Goal: Task Accomplishment & Management: Use online tool/utility

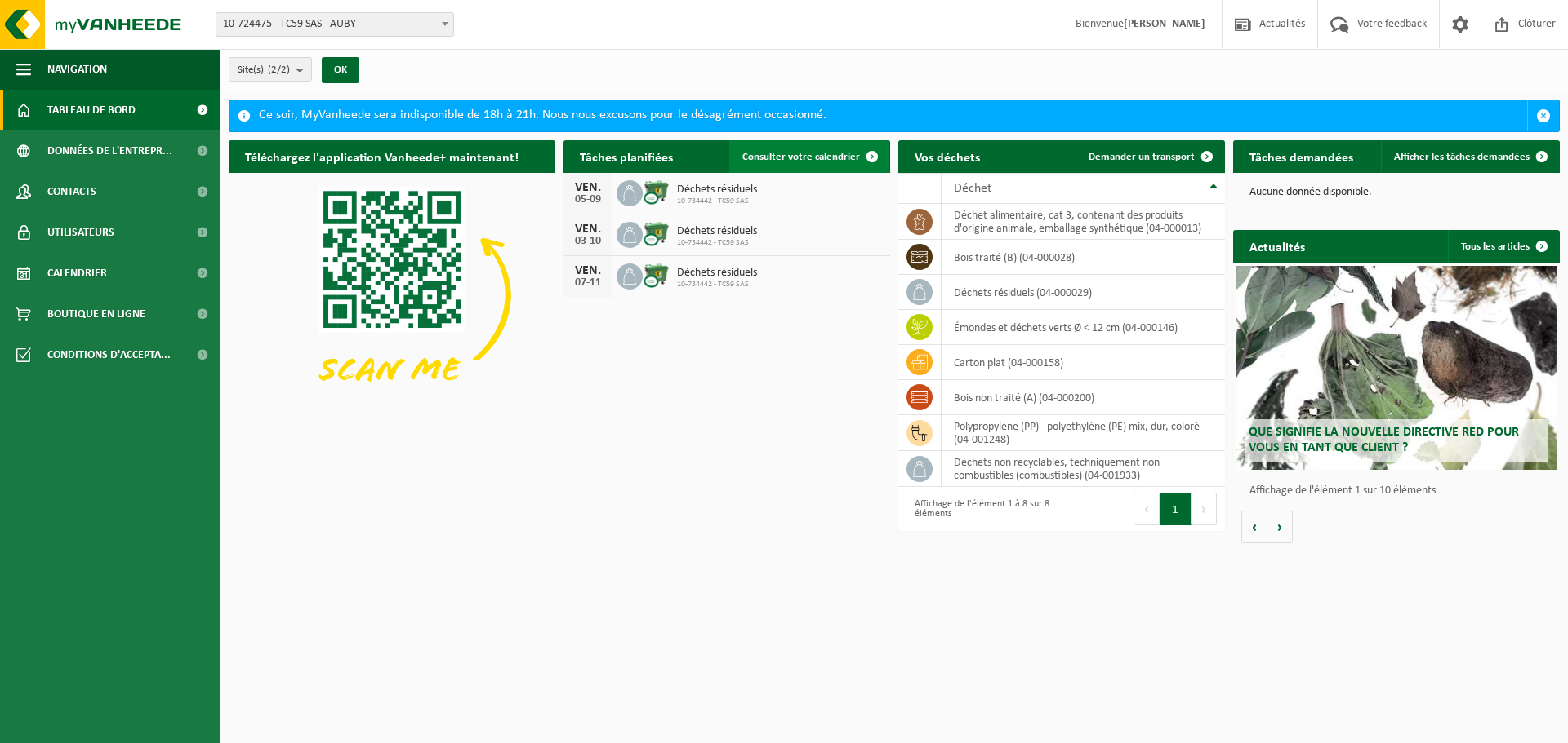
click at [782, 149] on link "Consulter votre calendrier" at bounding box center [808, 156] width 159 height 33
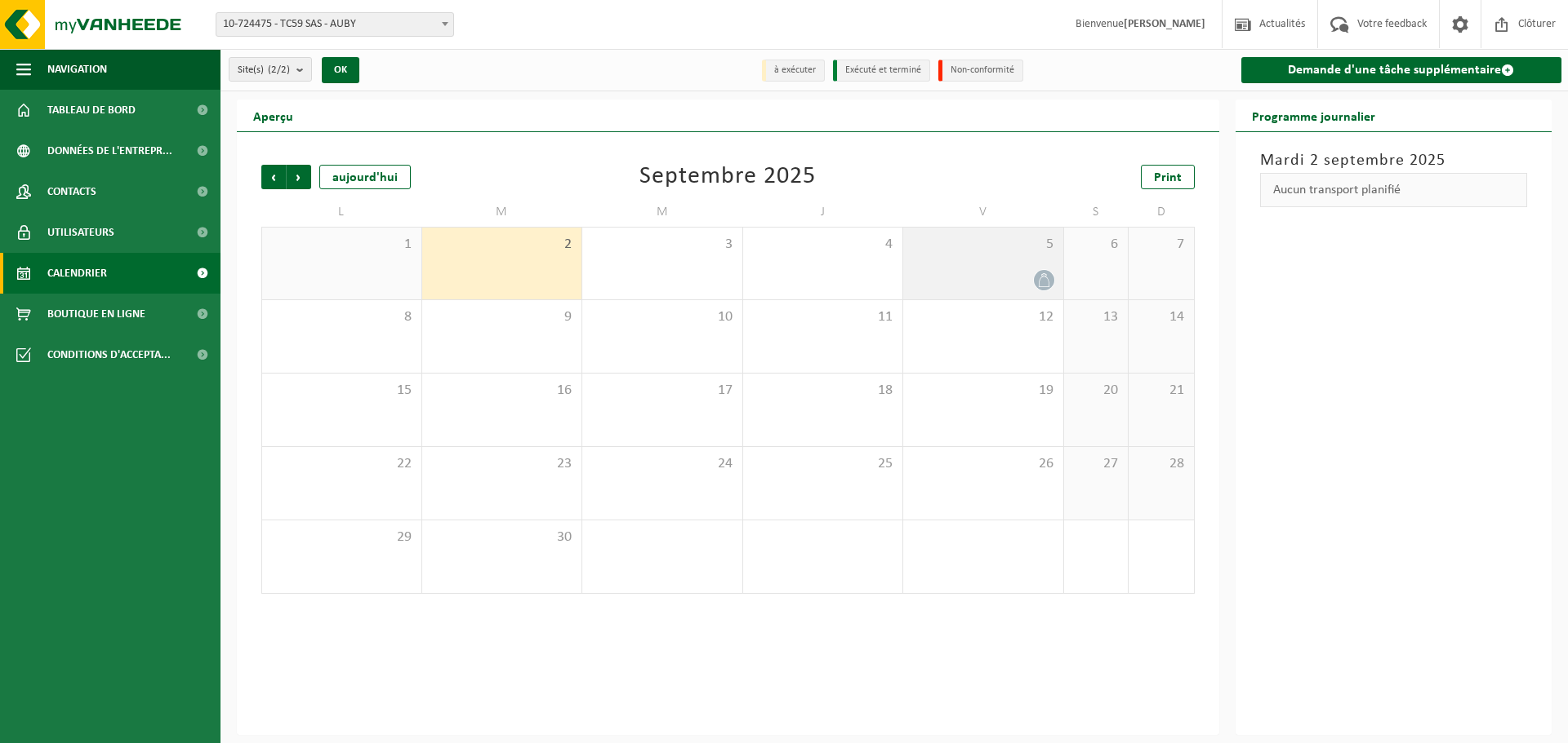
click at [1048, 281] on icon at bounding box center [1044, 280] width 14 height 14
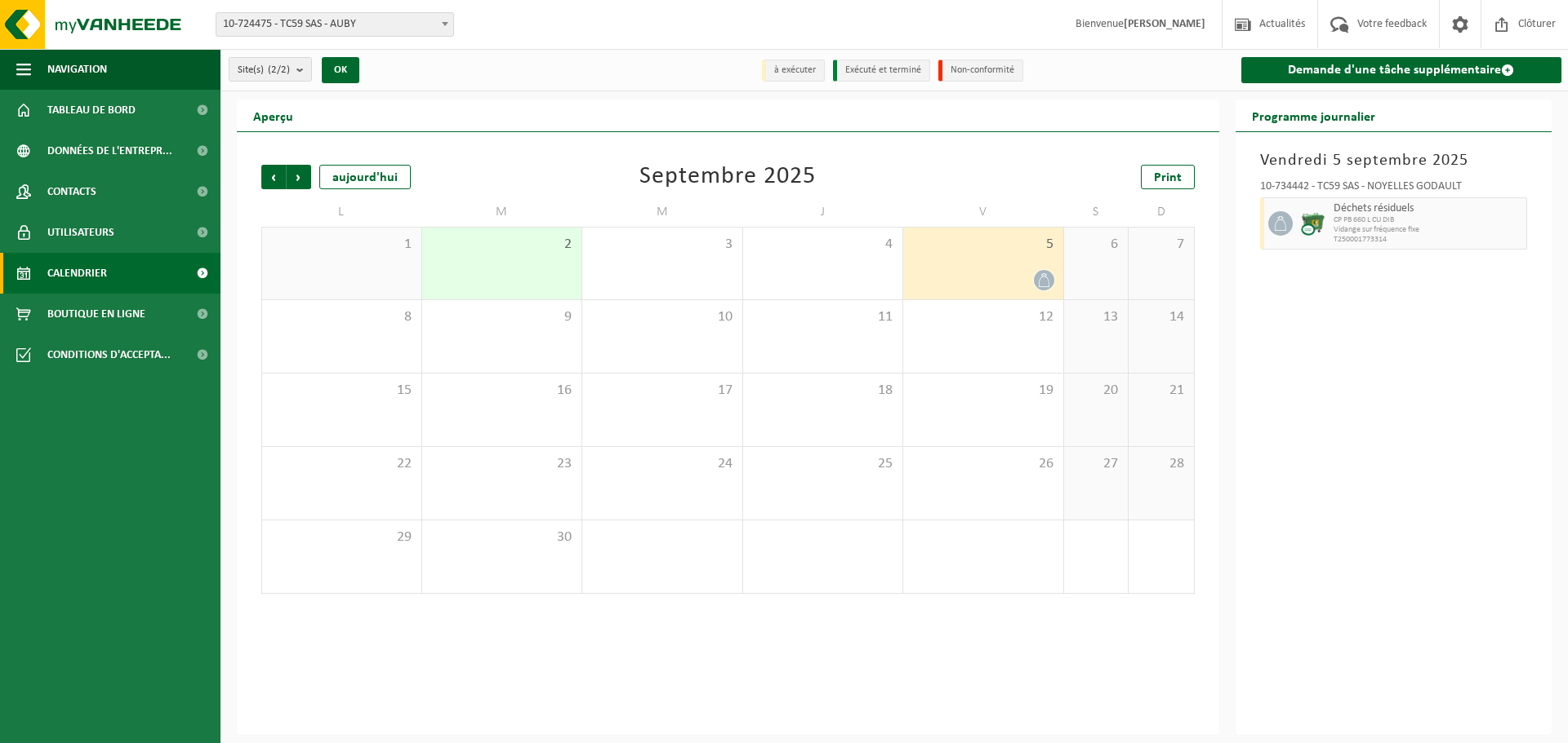
drag, startPoint x: 1422, startPoint y: 369, endPoint x: 1467, endPoint y: 303, distance: 79.9
click at [1420, 368] on div "Vendredi 5 septembre 2025 10-734442 - TC59 SAS - NOYELLES GODAULT Déchets résid…" at bounding box center [1394, 433] width 317 height 603
click at [87, 105] on span "Tableau de bord" at bounding box center [91, 110] width 88 height 41
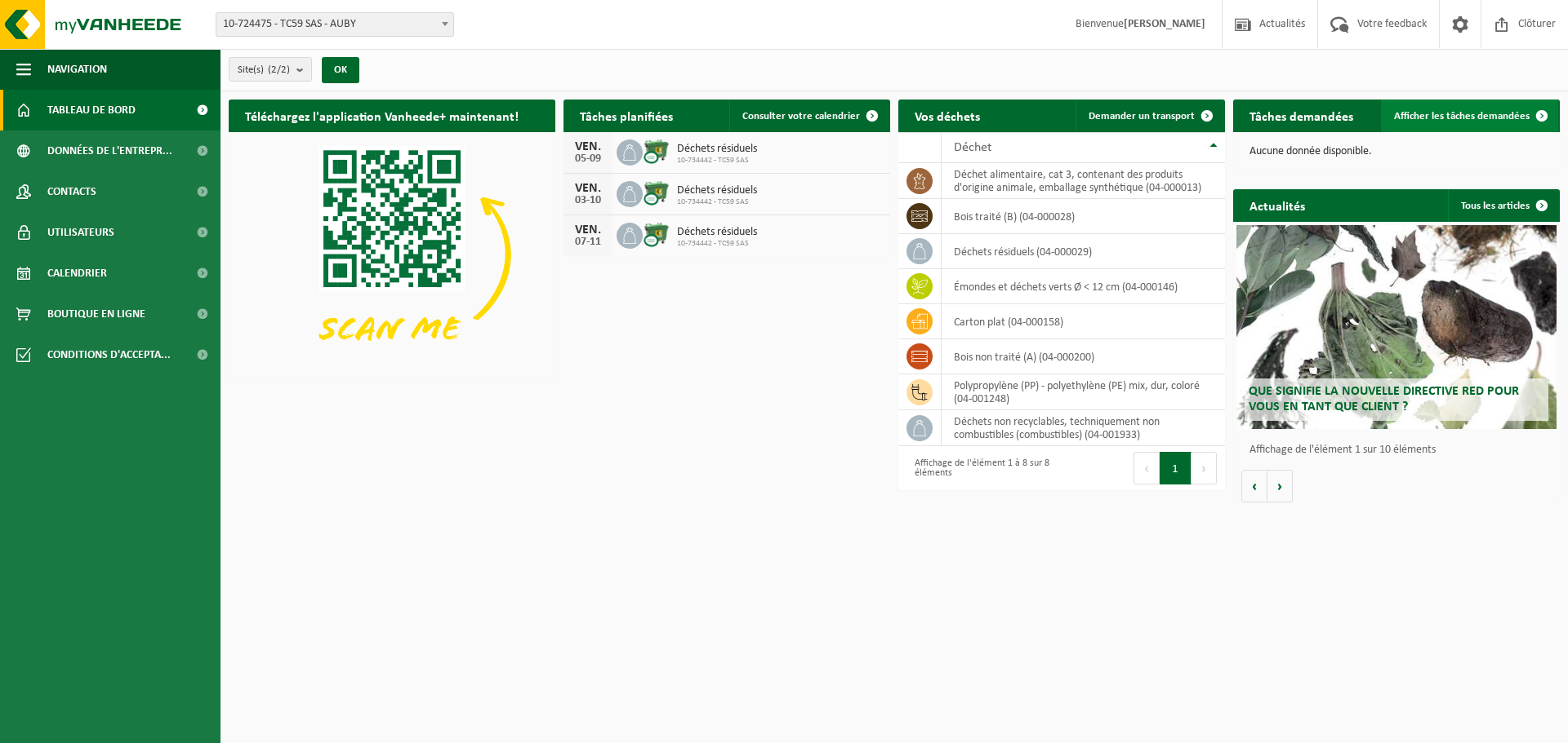
click at [1450, 113] on span "Afficher les tâches demandées" at bounding box center [1462, 116] width 135 height 11
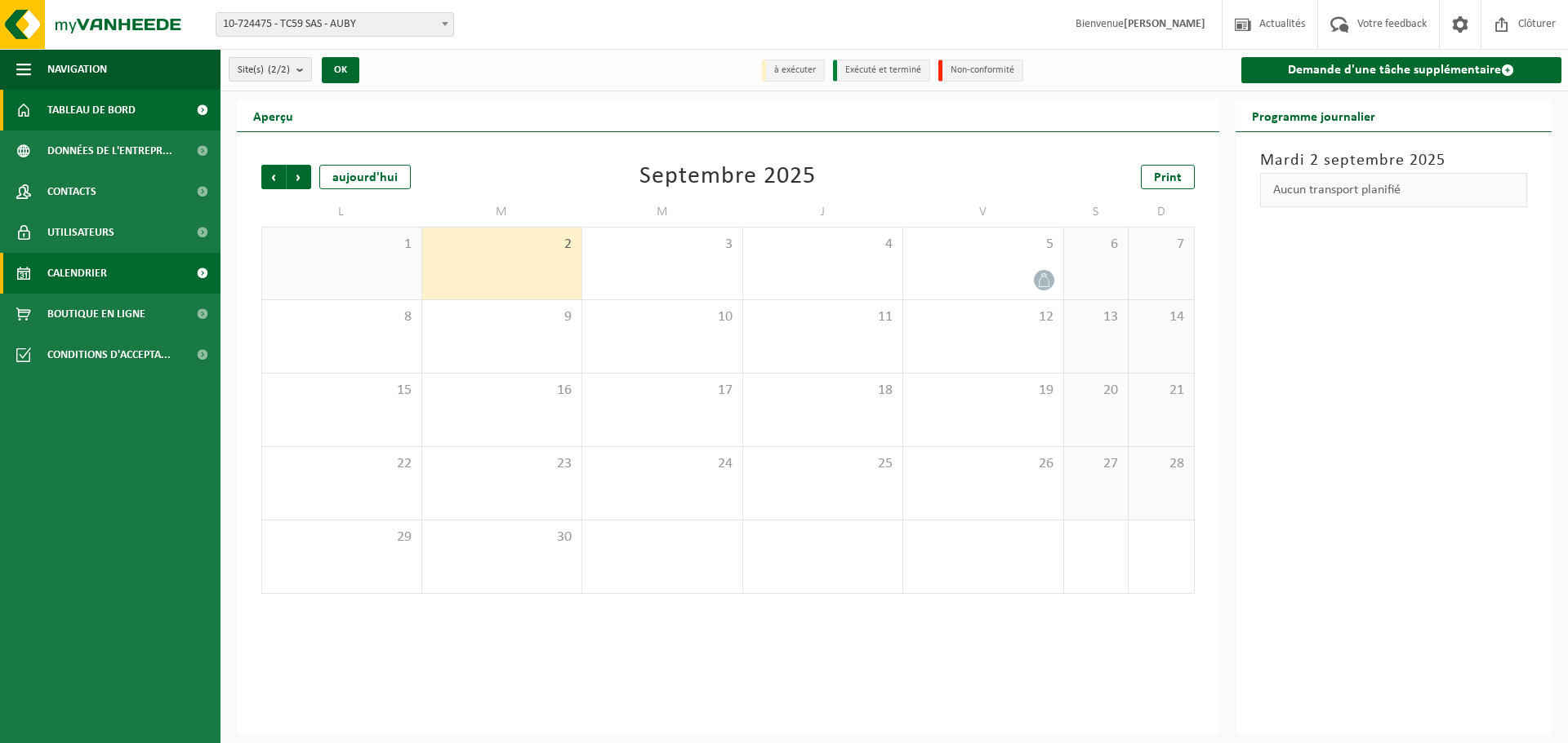
click at [86, 108] on span "Tableau de bord" at bounding box center [91, 110] width 88 height 41
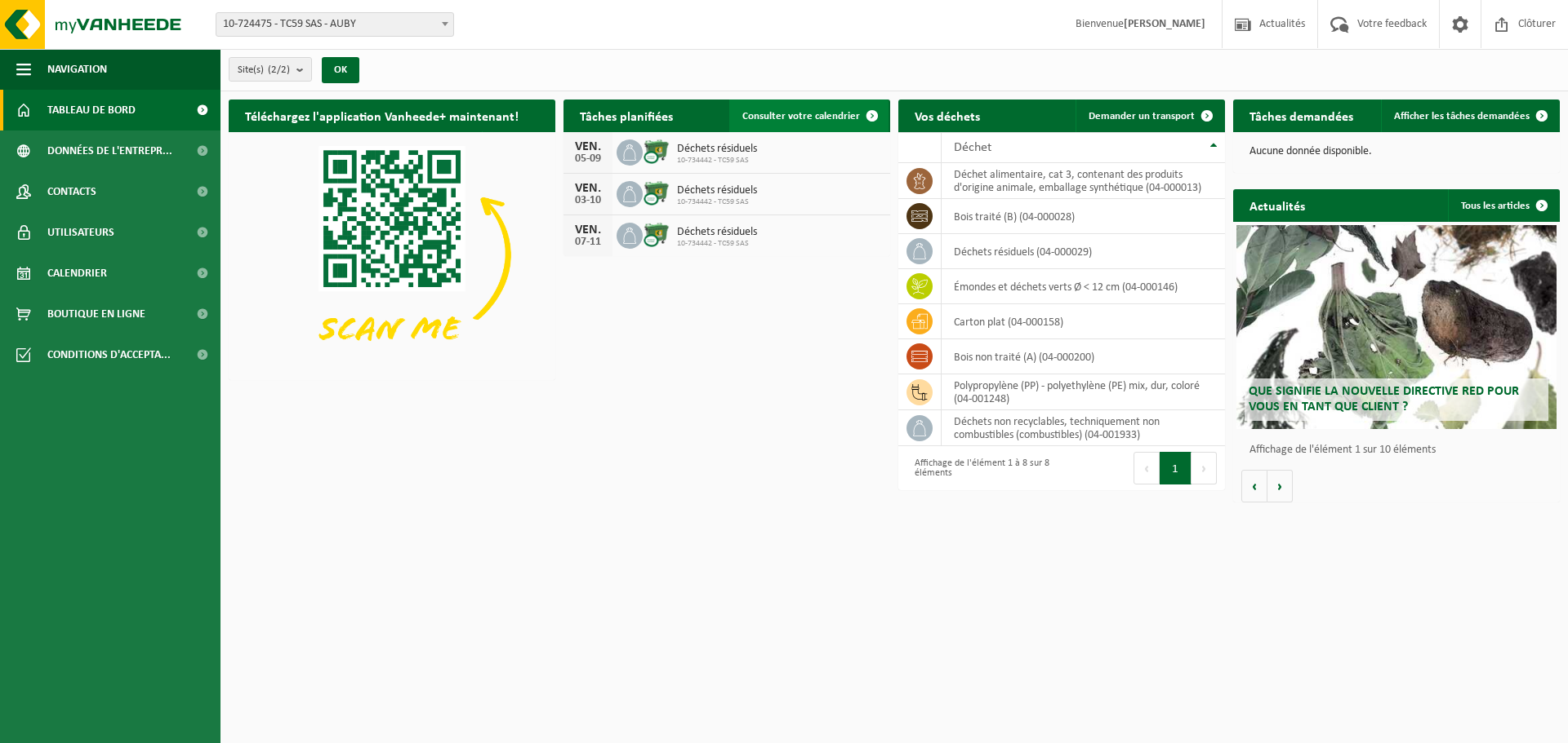
click at [831, 107] on link "Consulter votre calendrier" at bounding box center [808, 116] width 159 height 33
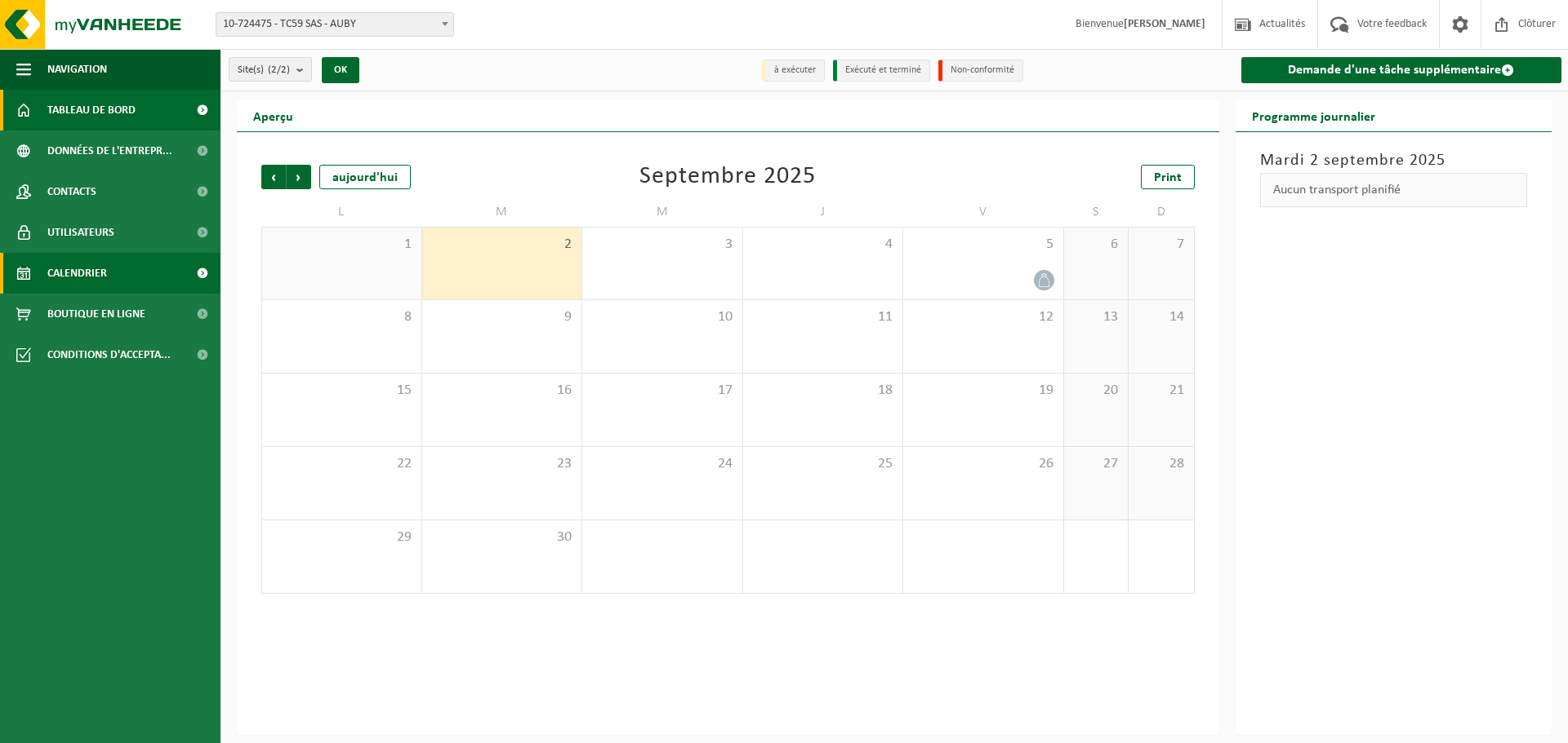
click at [102, 111] on span "Tableau de bord" at bounding box center [91, 110] width 88 height 41
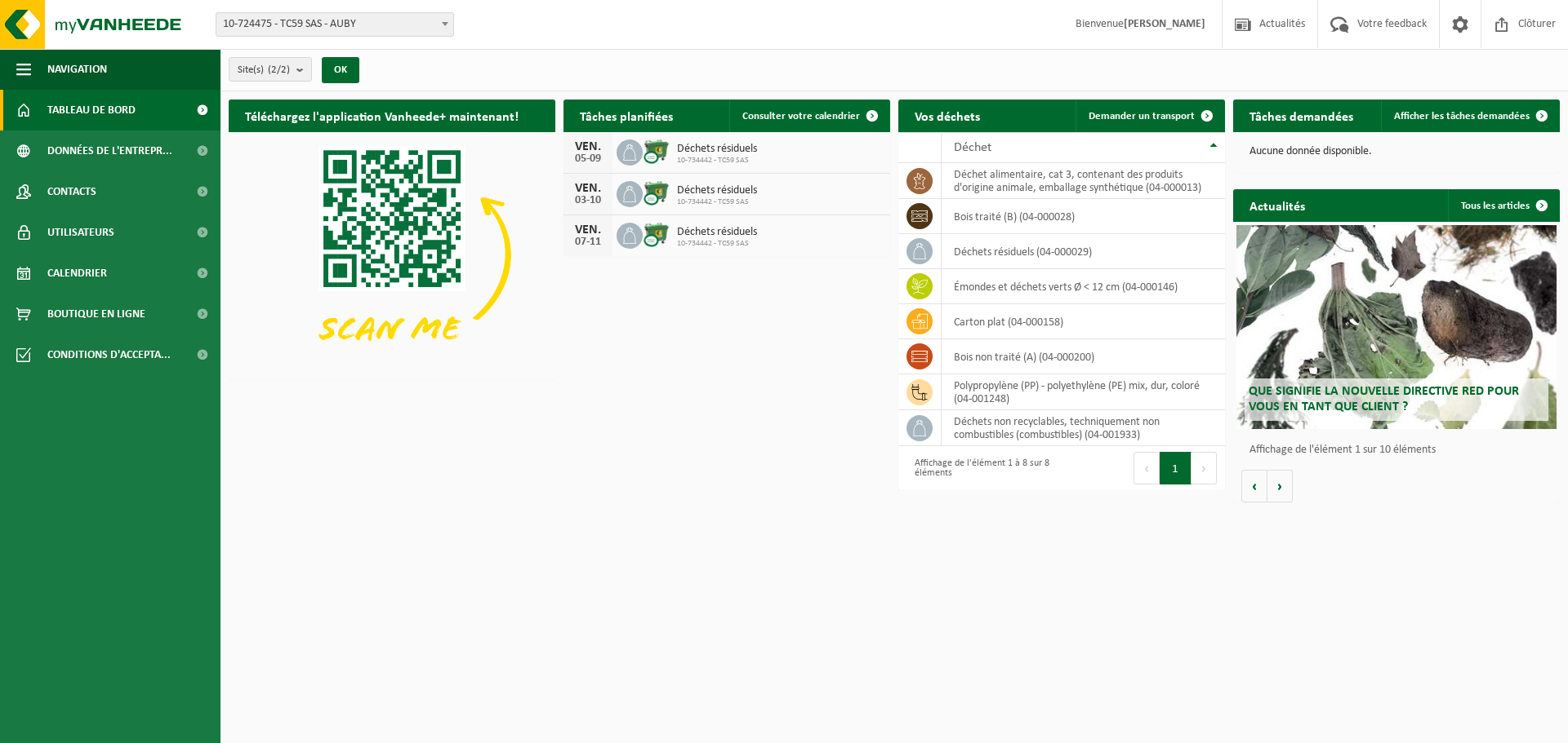
drag, startPoint x: 1291, startPoint y: 151, endPoint x: 1236, endPoint y: 151, distance: 55.0
click at [1288, 151] on p "Aucune donnée disponible." at bounding box center [1396, 151] width 294 height 12
click at [1132, 114] on span "Demander un transport" at bounding box center [1141, 116] width 106 height 11
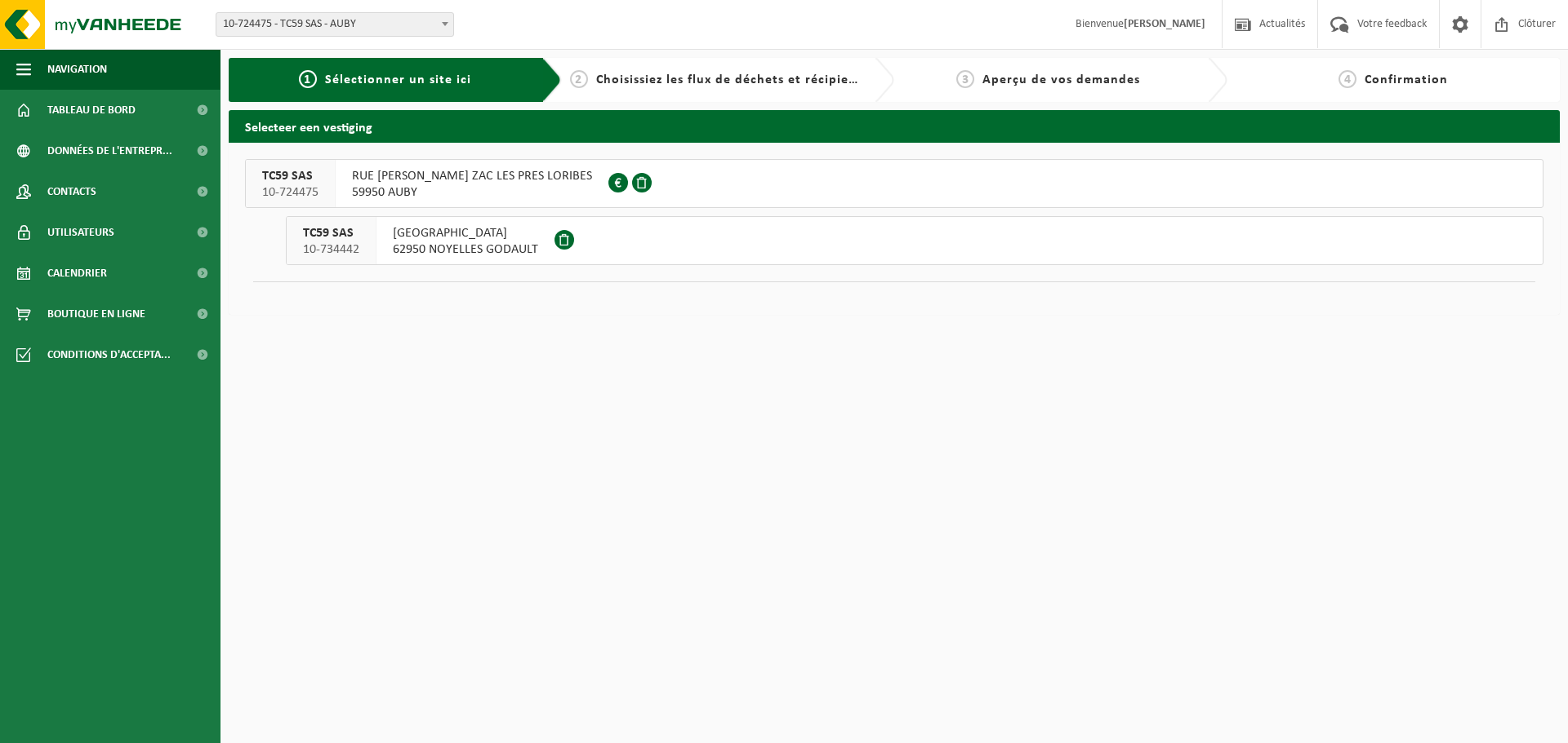
click at [479, 177] on span "RUE GILLES VILLENEUVE ZAC LES PRES LORIBES" at bounding box center [471, 176] width 240 height 16
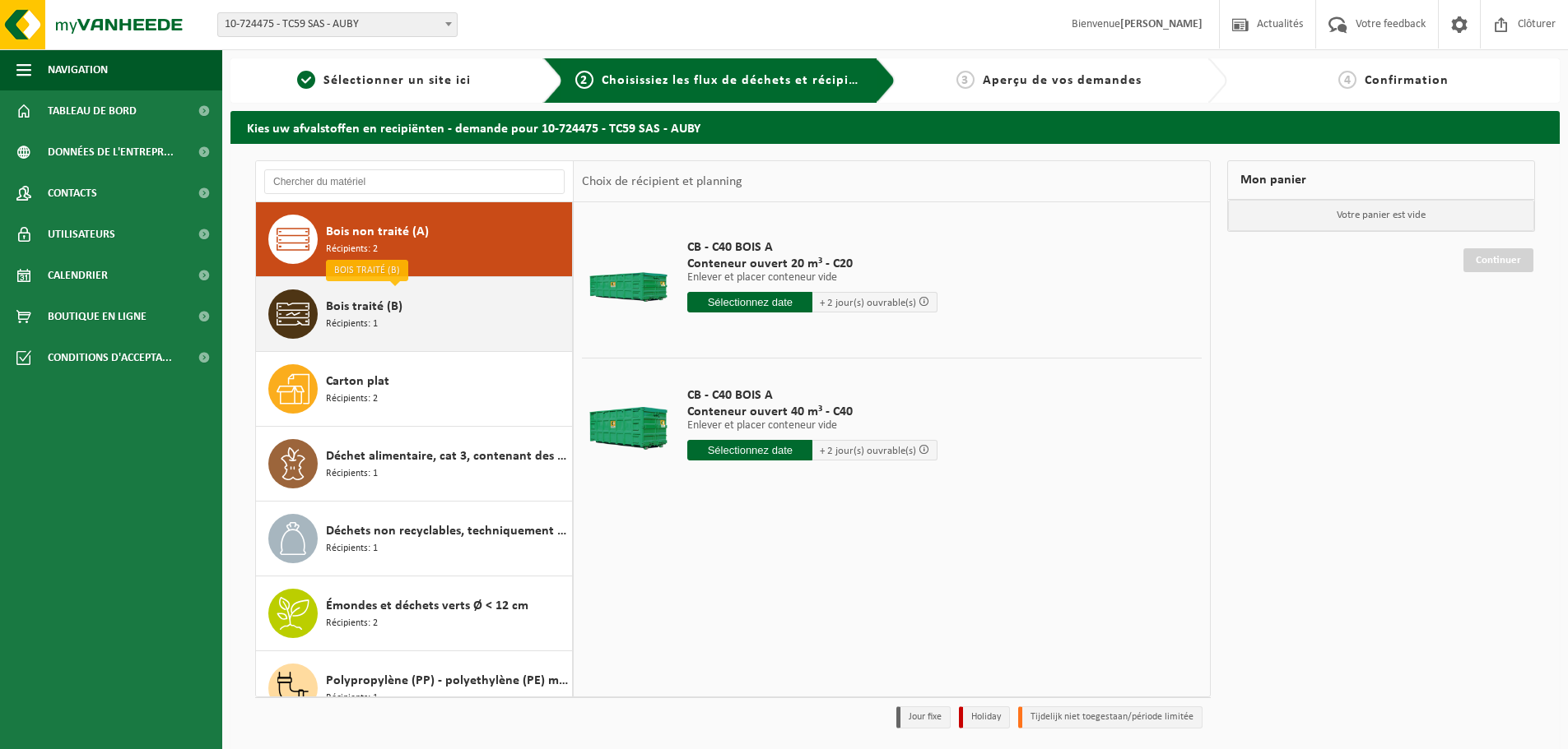
click at [384, 303] on span "Bois traité (B)" at bounding box center [364, 306] width 77 height 19
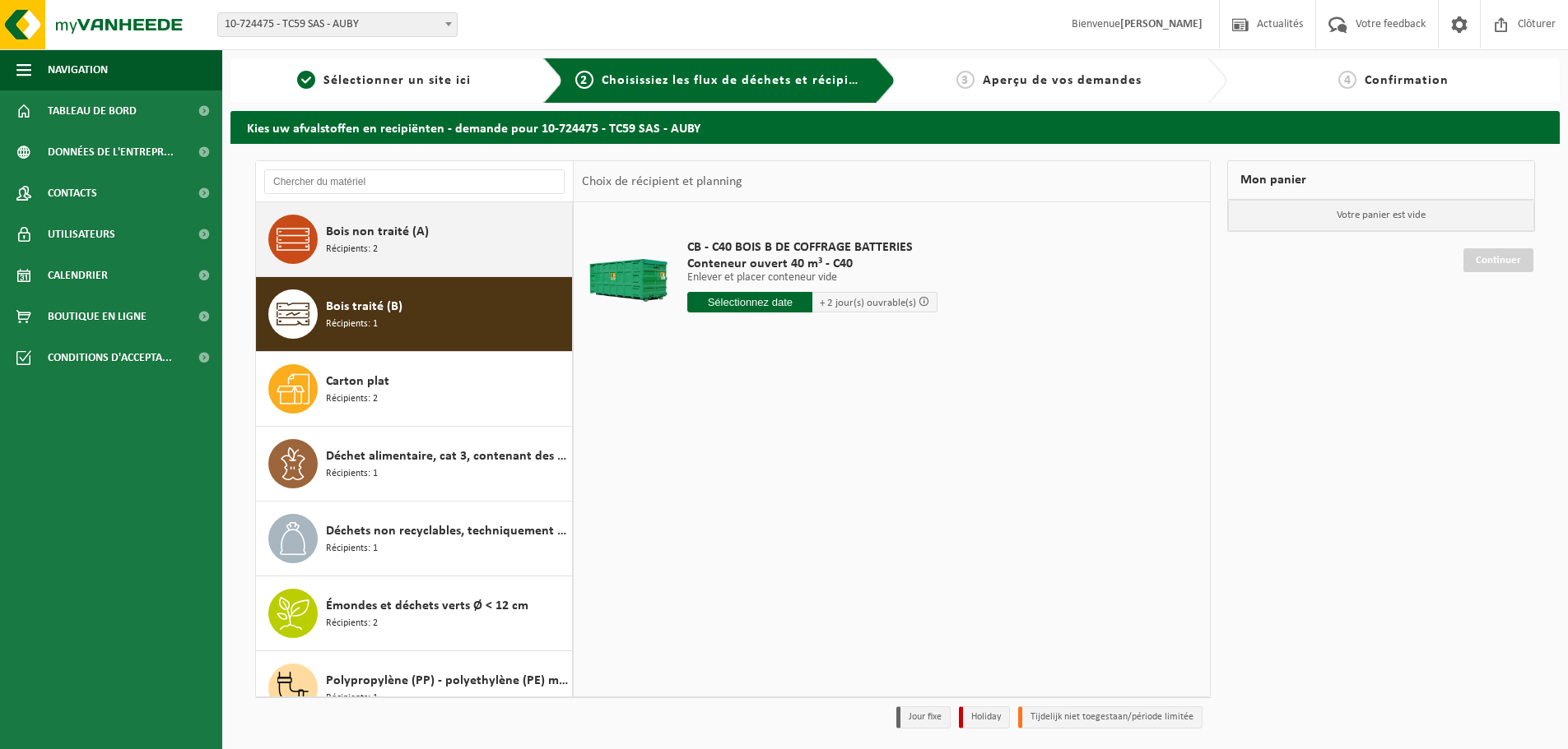
click at [429, 243] on div "Bois non traité (A) Récipients: 2" at bounding box center [447, 239] width 242 height 50
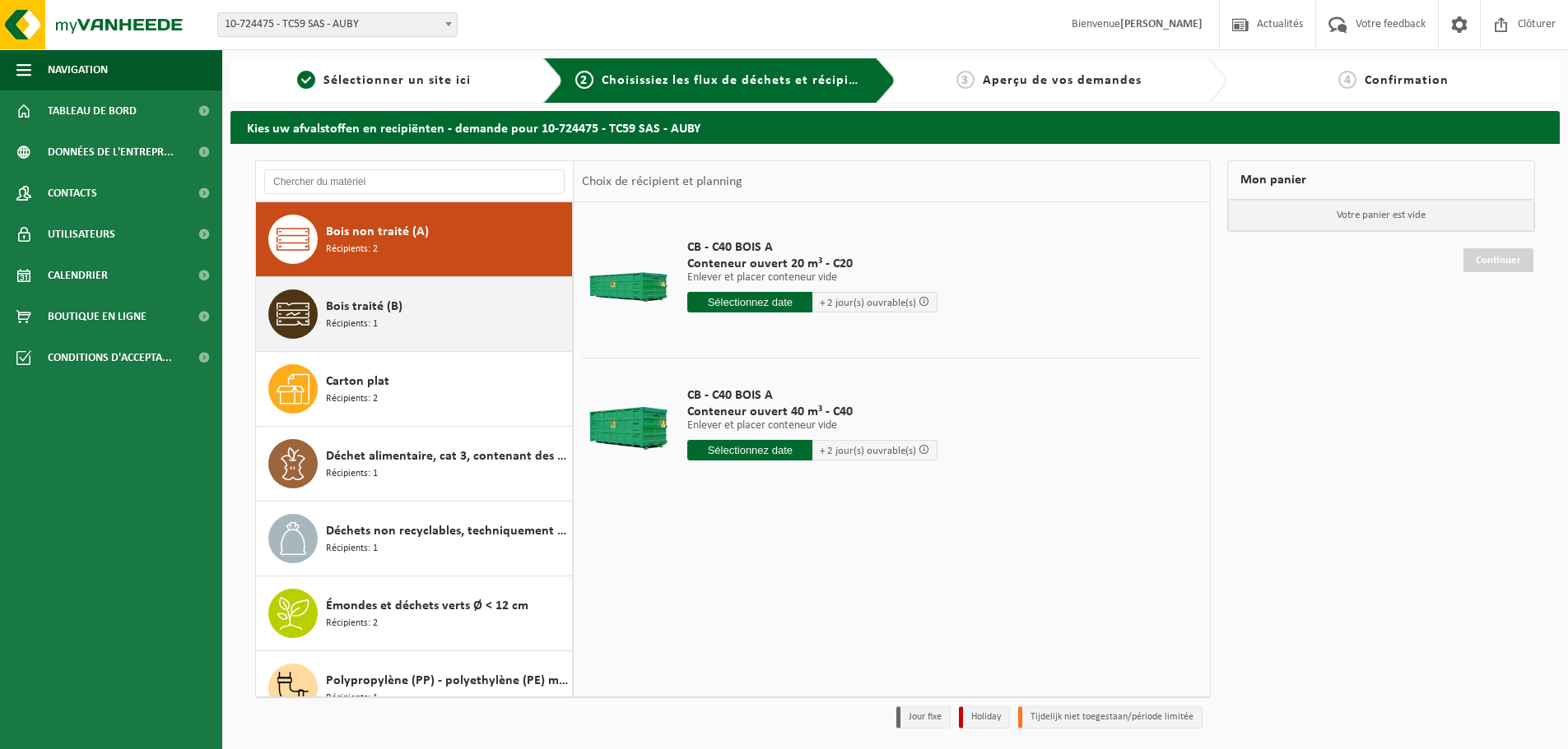
click at [430, 302] on div "Bois traité (B) Récipients: 1" at bounding box center [447, 314] width 242 height 50
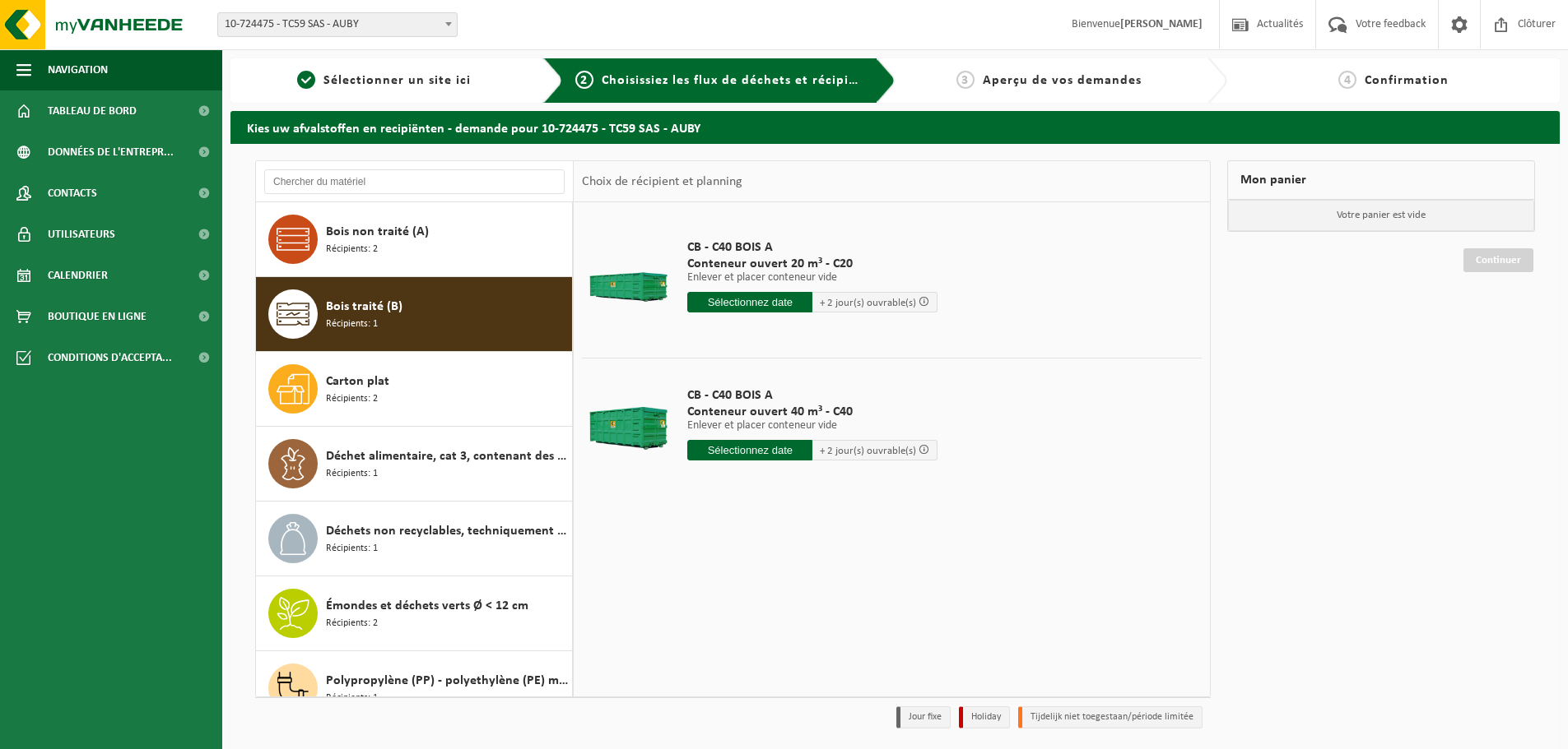
scroll to position [29, 0]
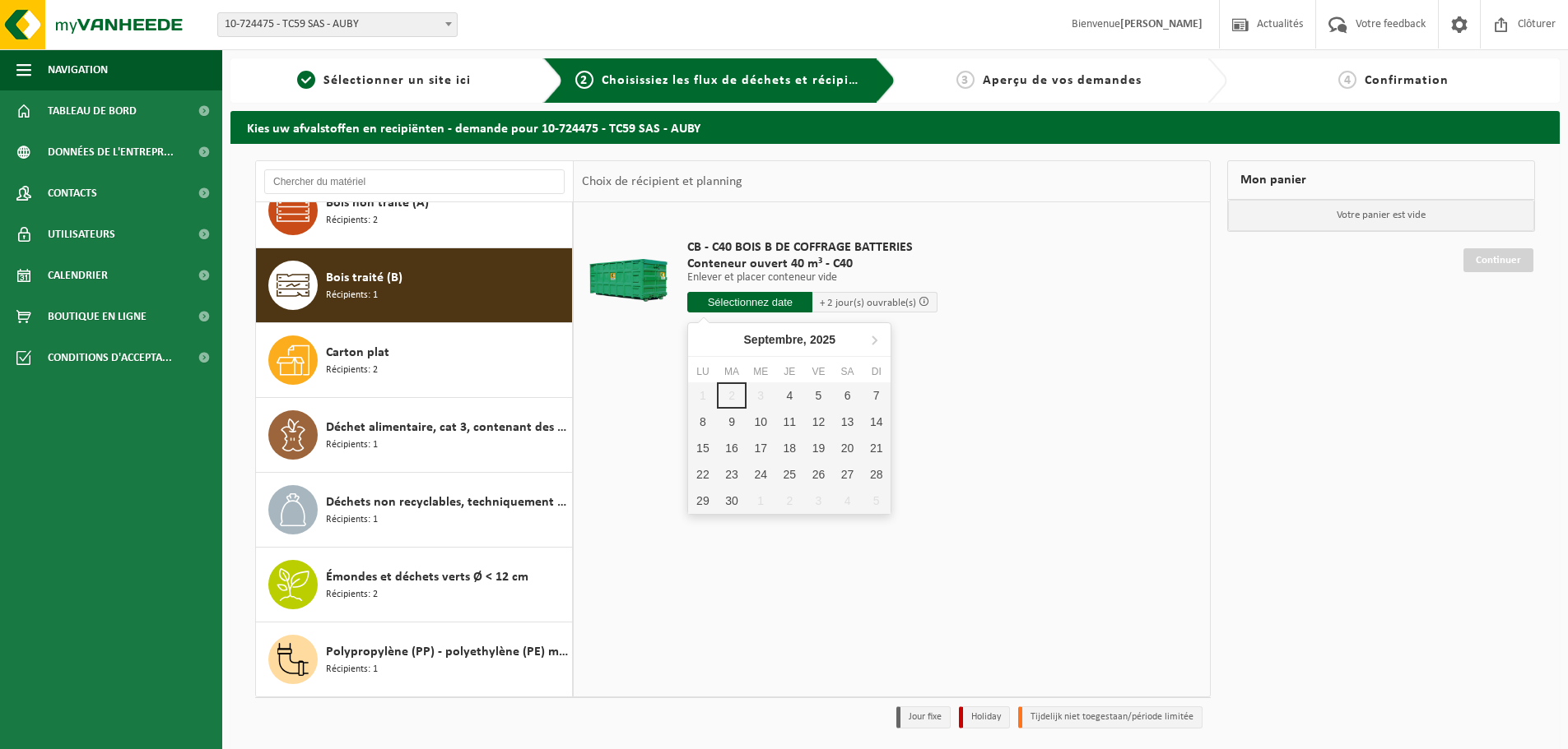
click at [773, 303] on input "text" at bounding box center [749, 302] width 126 height 20
click at [791, 397] on div "4" at bounding box center [790, 395] width 29 height 26
type input "à partir de [DATE]"
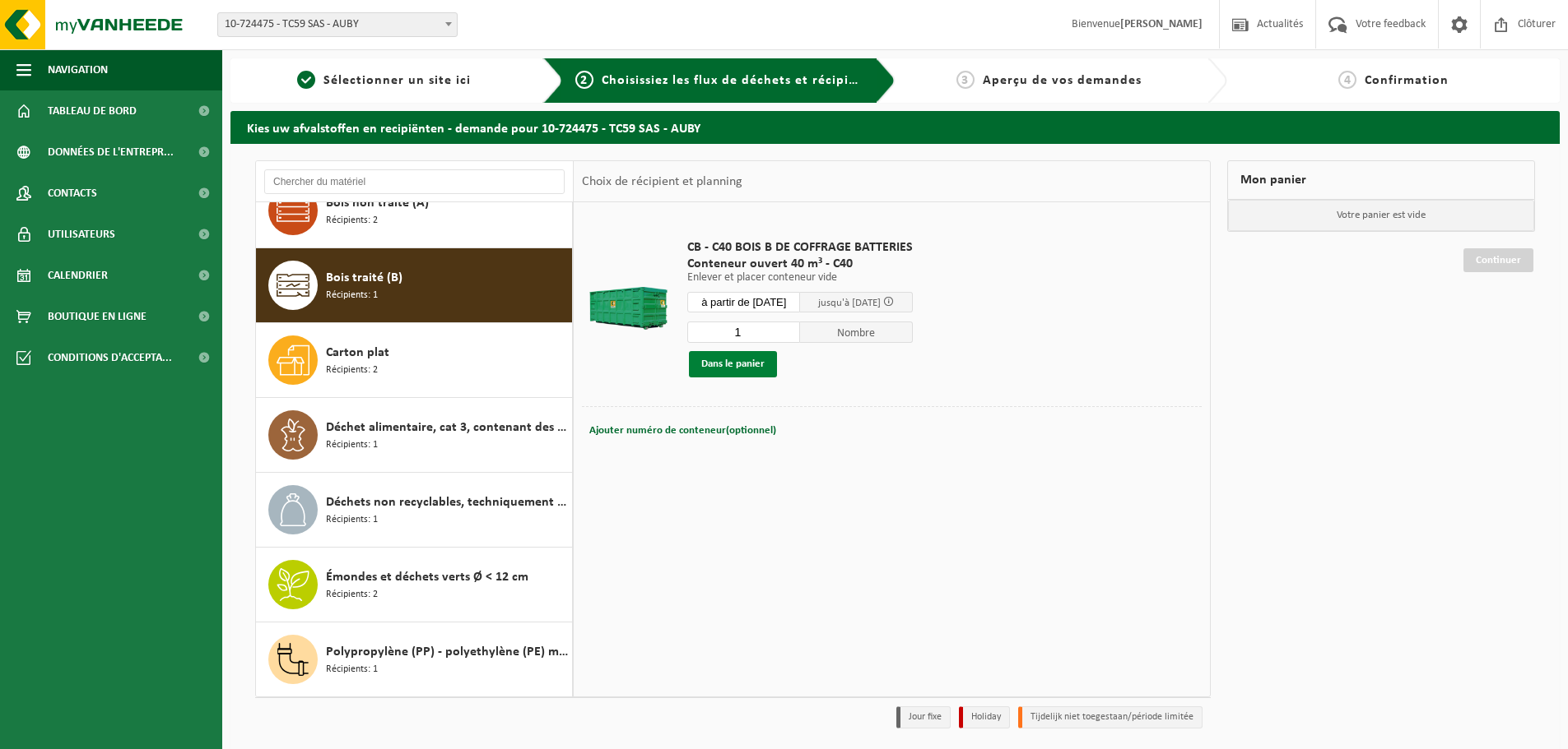
click at [734, 365] on button "Dans le panier" at bounding box center [733, 364] width 88 height 26
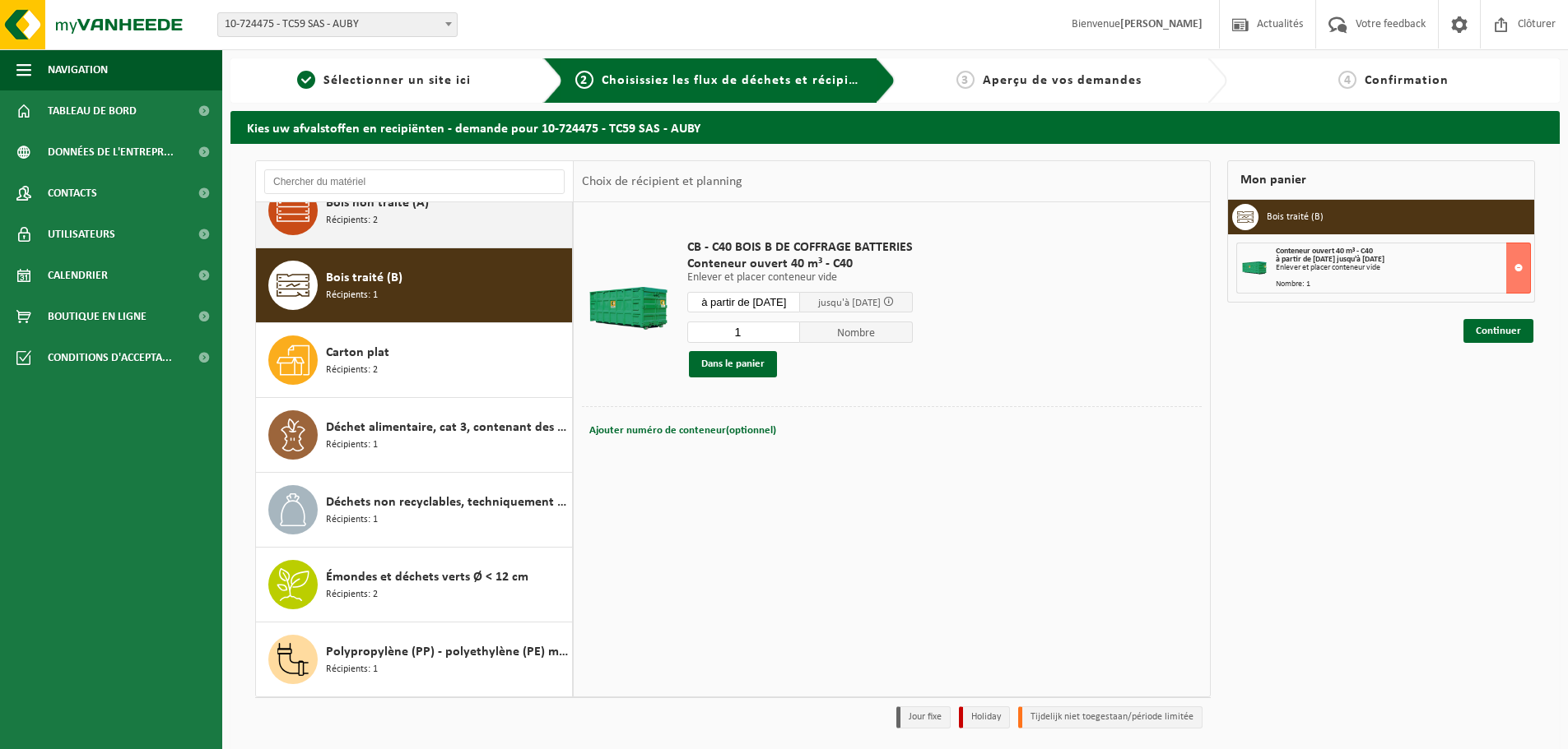
click at [421, 219] on div "Bois non traité (A) Récipients: 2" at bounding box center [447, 210] width 242 height 50
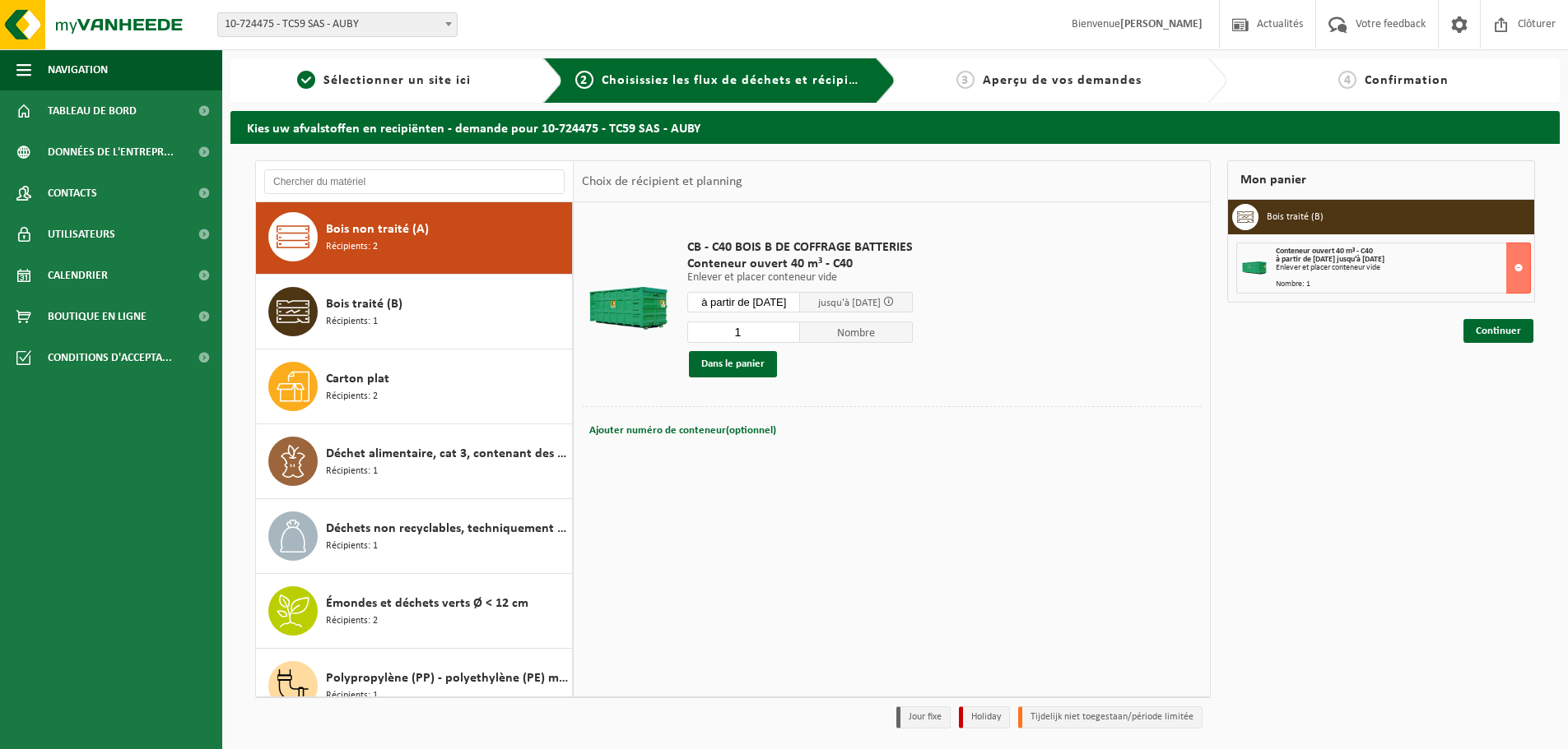
scroll to position [0, 0]
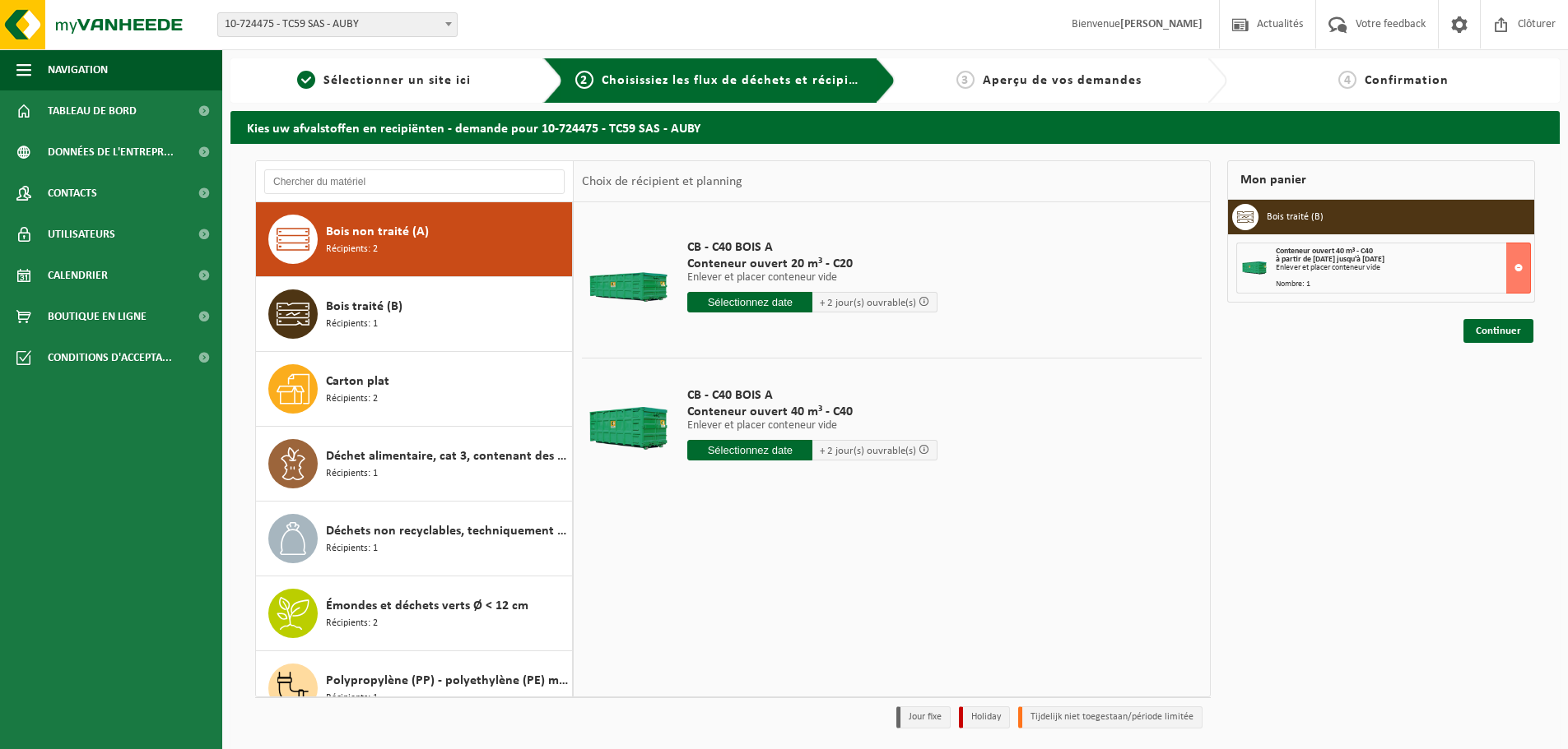
click at [780, 453] on input "text" at bounding box center [749, 449] width 126 height 20
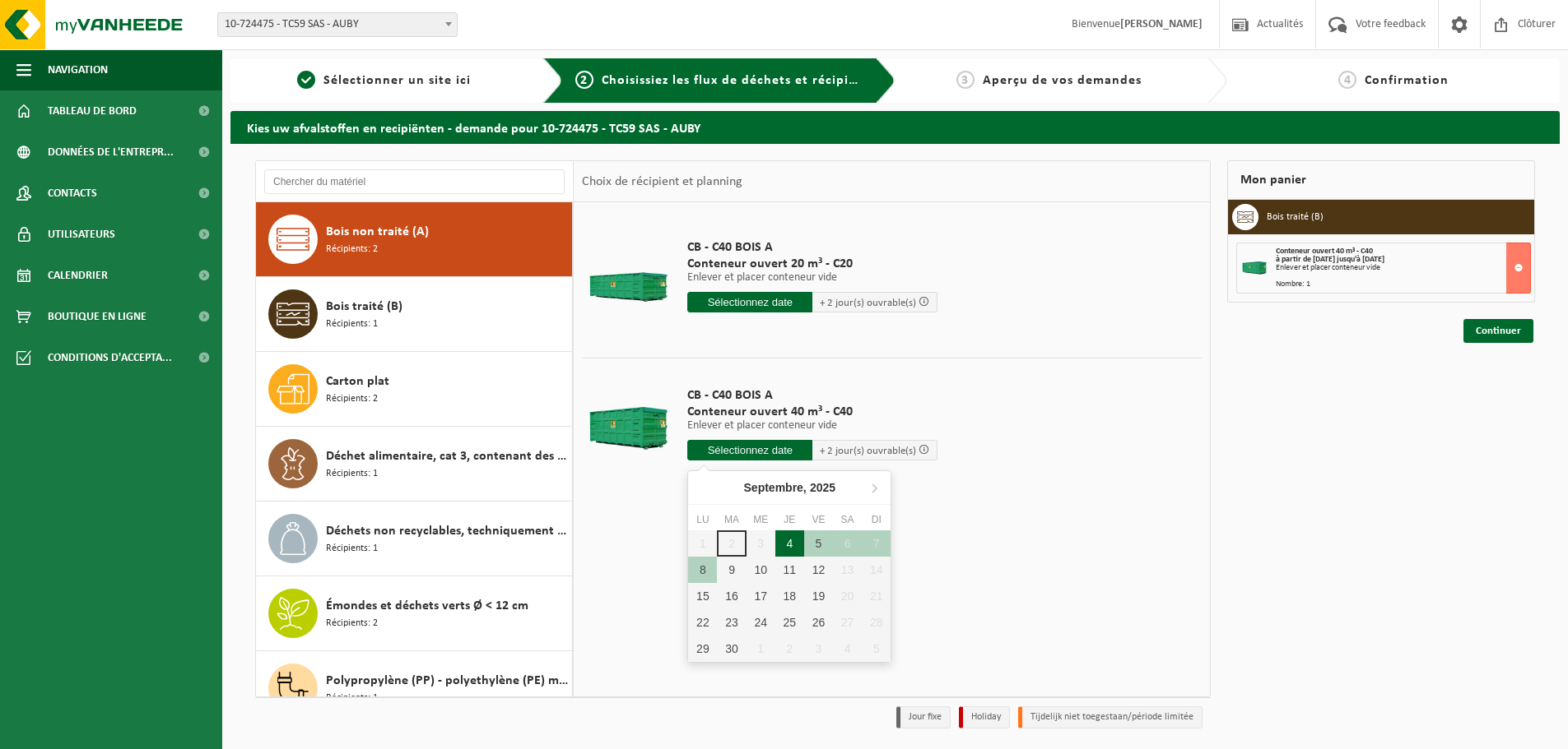
click at [787, 547] on div "4" at bounding box center [790, 543] width 29 height 26
type input "à partir de [DATE]"
type input "[DATE]"
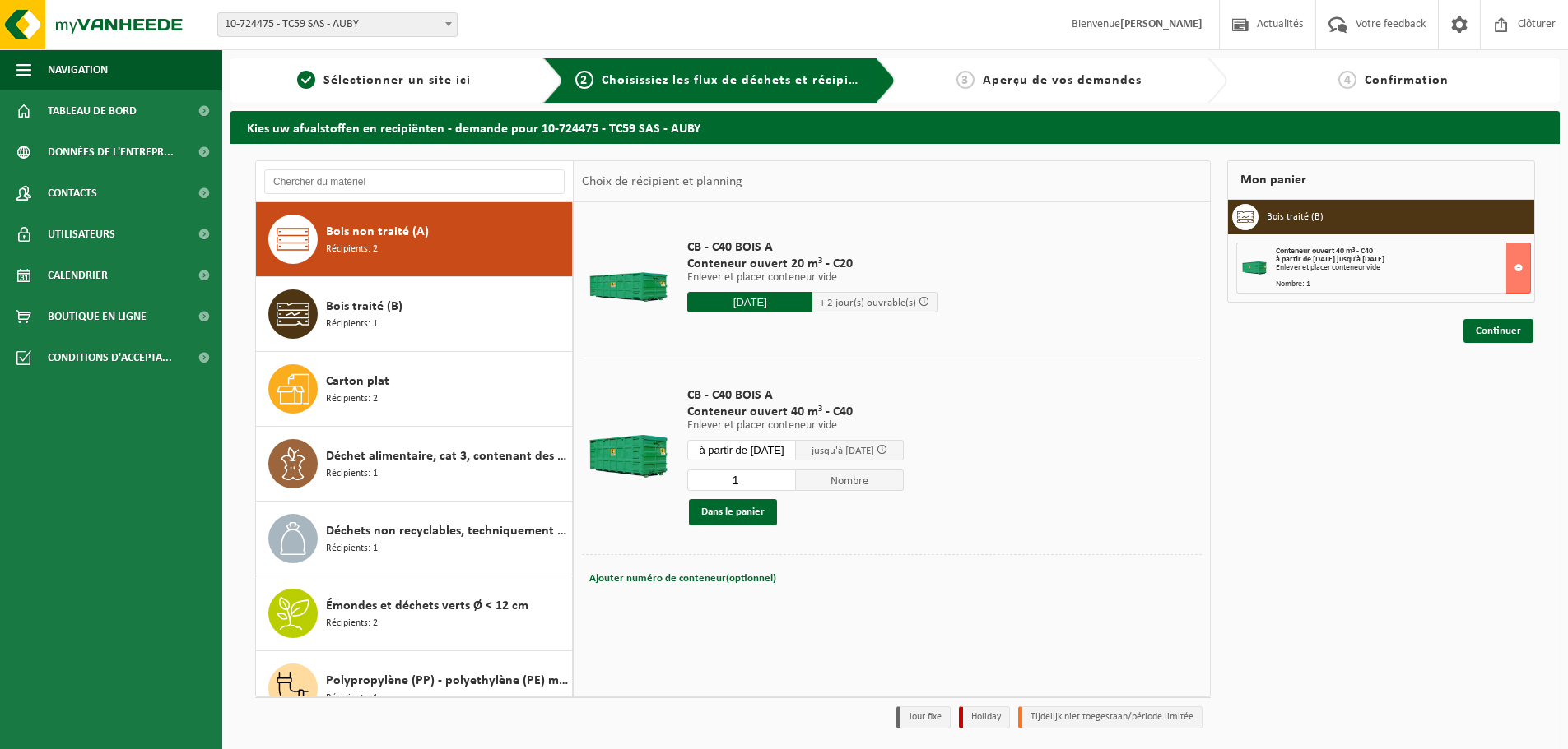
drag, startPoint x: 749, startPoint y: 482, endPoint x: 708, endPoint y: 480, distance: 41.0
click at [708, 480] on input "1" at bounding box center [742, 481] width 109 height 21
type input "2"
click at [792, 476] on input "2" at bounding box center [742, 481] width 109 height 21
click at [751, 516] on button "Dans le panier" at bounding box center [733, 512] width 88 height 26
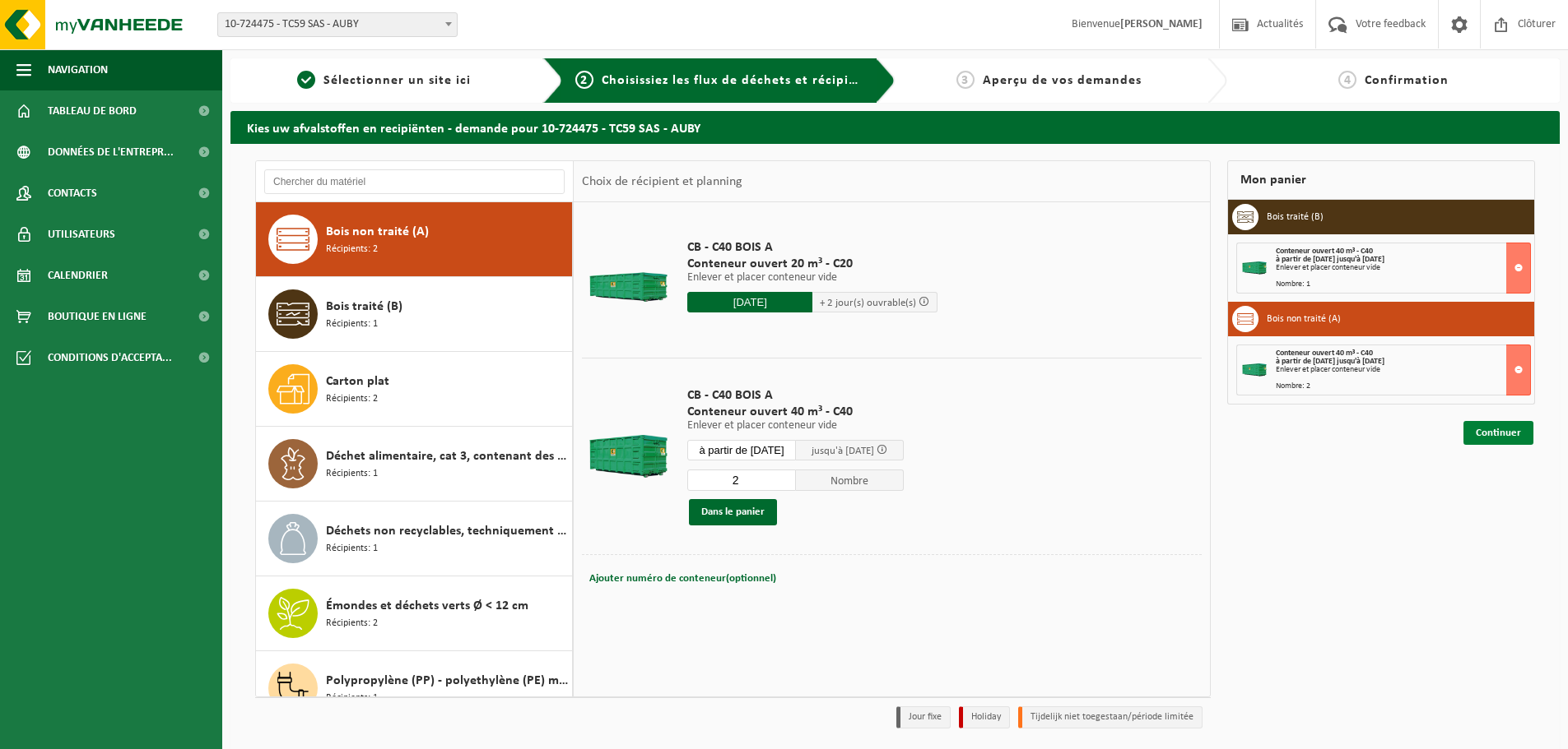
click at [1501, 436] on link "Continuer" at bounding box center [1499, 433] width 70 height 24
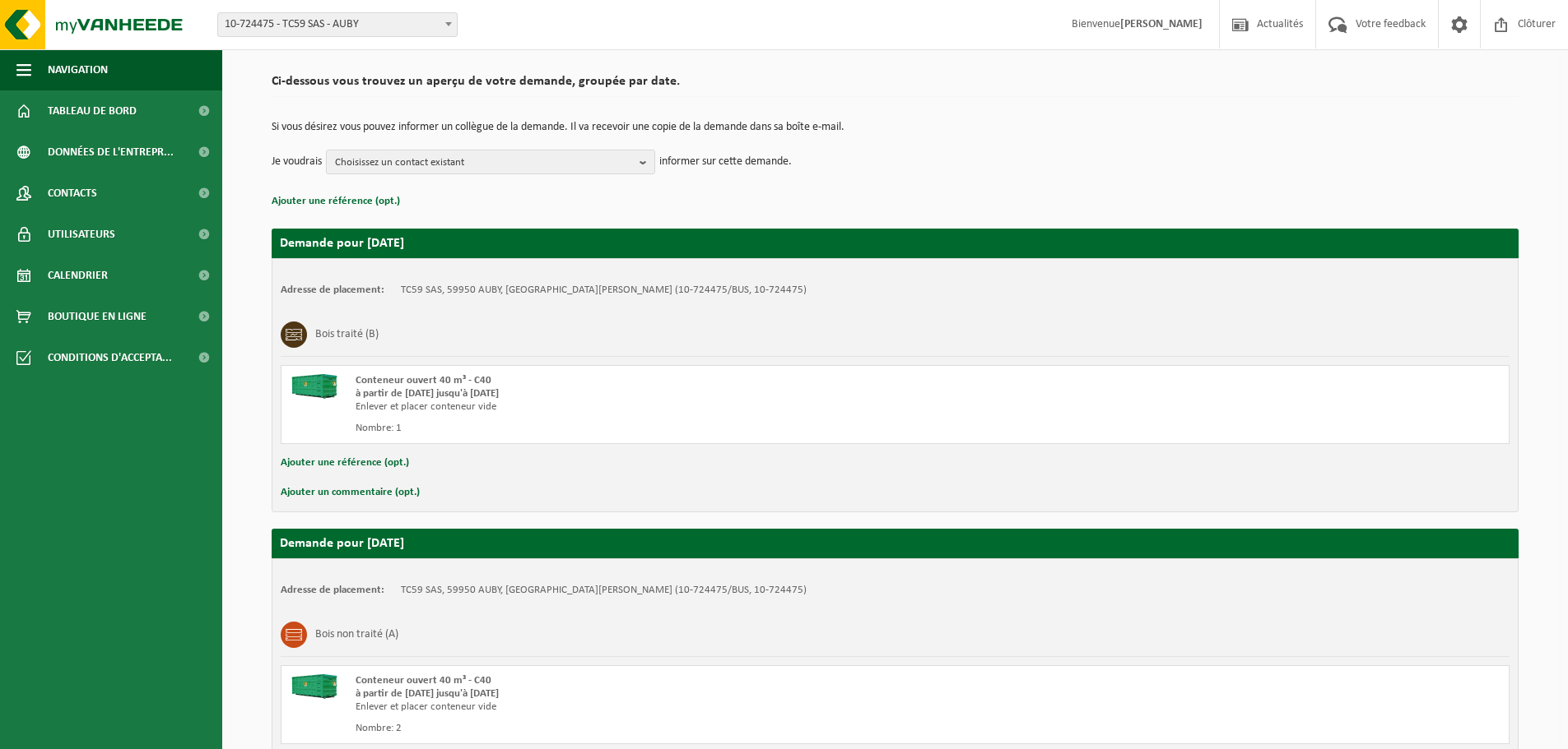
scroll to position [257, 0]
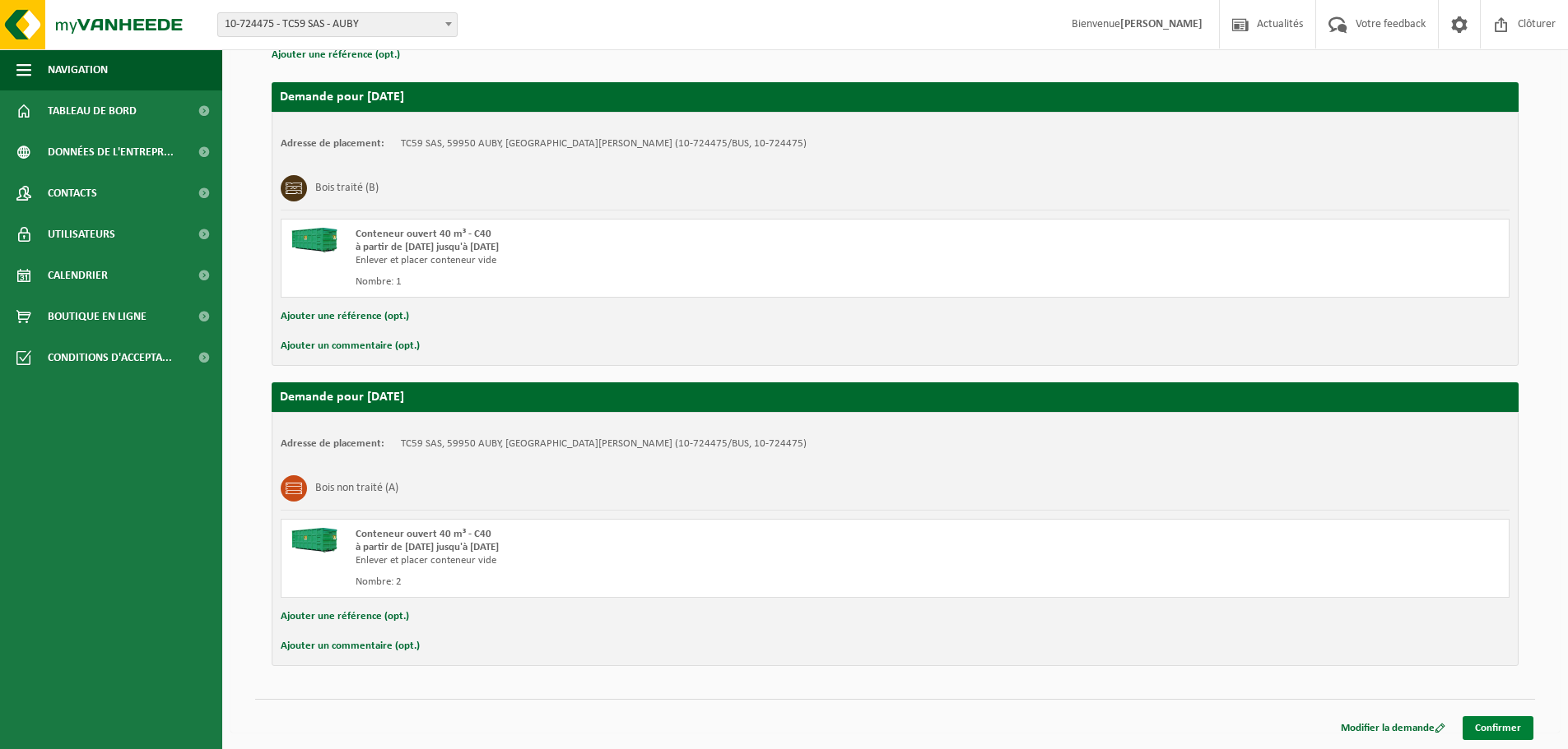
click at [1519, 731] on link "Confirmer" at bounding box center [1498, 729] width 71 height 24
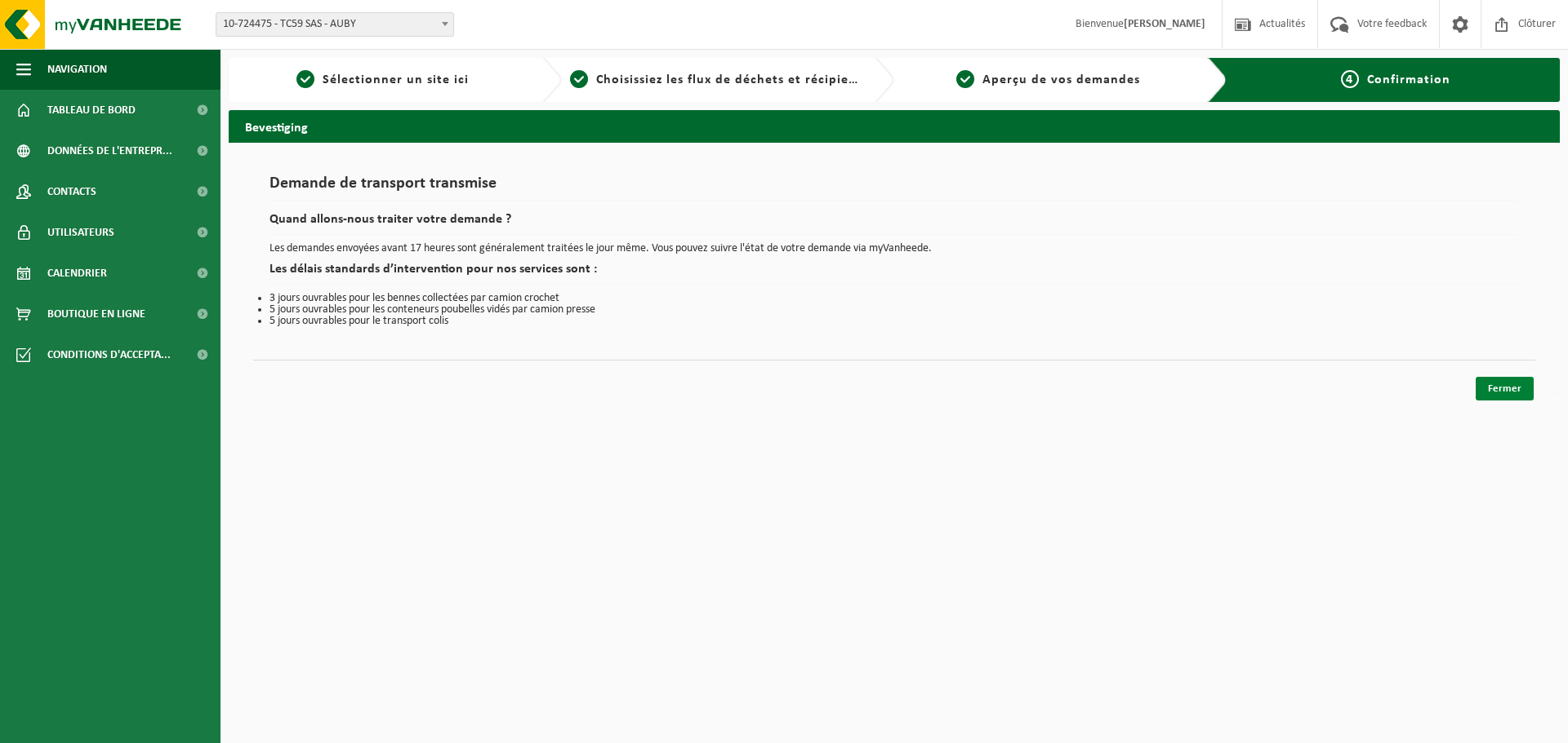
click at [1526, 387] on link "Fermer" at bounding box center [1504, 389] width 58 height 24
